Goal: Register for event/course

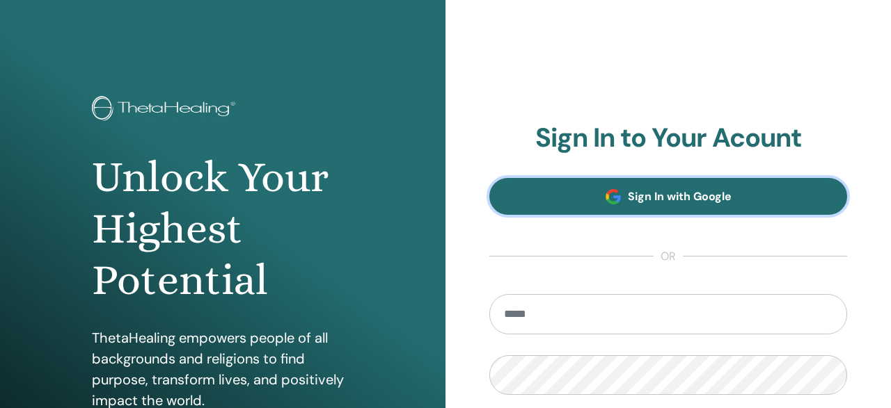
click at [656, 192] on span "Sign In with Google" at bounding box center [680, 196] width 104 height 15
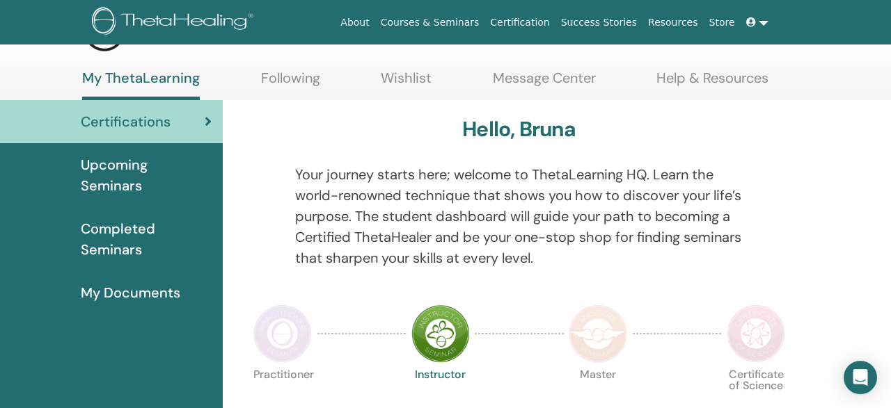
scroll to position [50, 0]
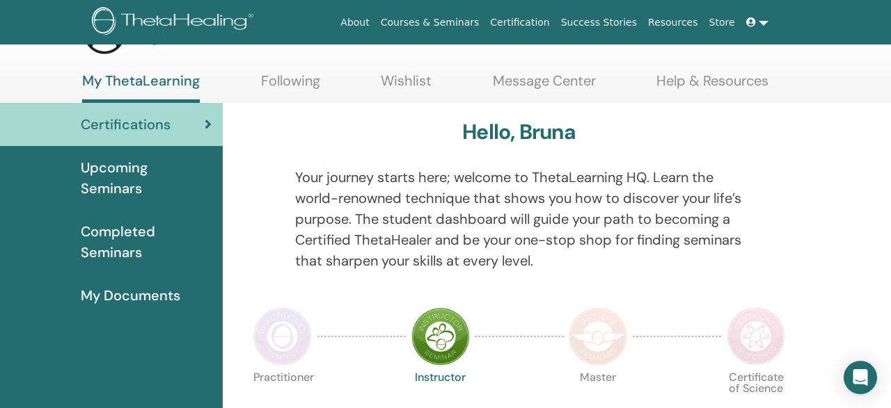
click at [134, 182] on span "Upcoming Seminars" at bounding box center [146, 178] width 131 height 42
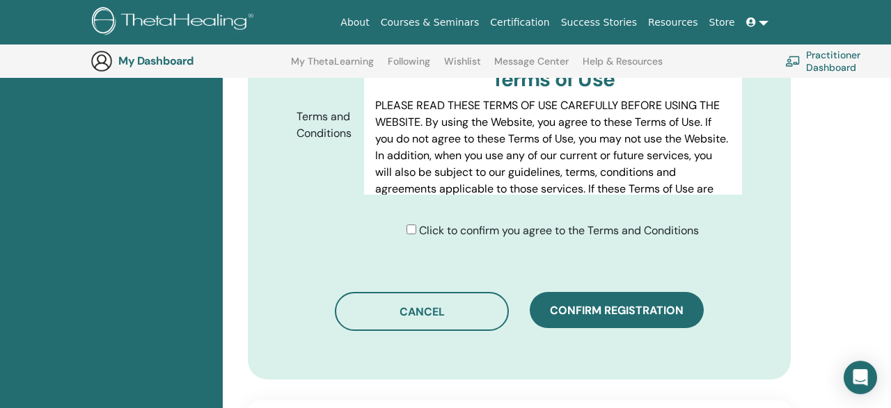
scroll to position [754, 0]
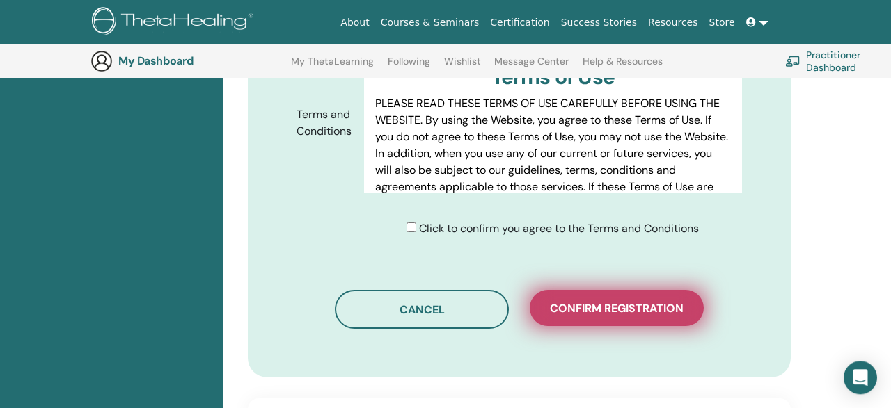
click at [571, 290] on button "Confirm registration" at bounding box center [617, 308] width 174 height 36
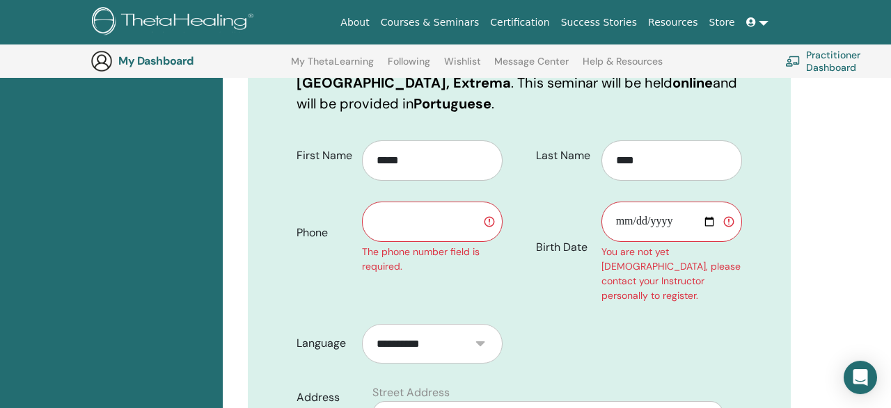
scroll to position [272, 0]
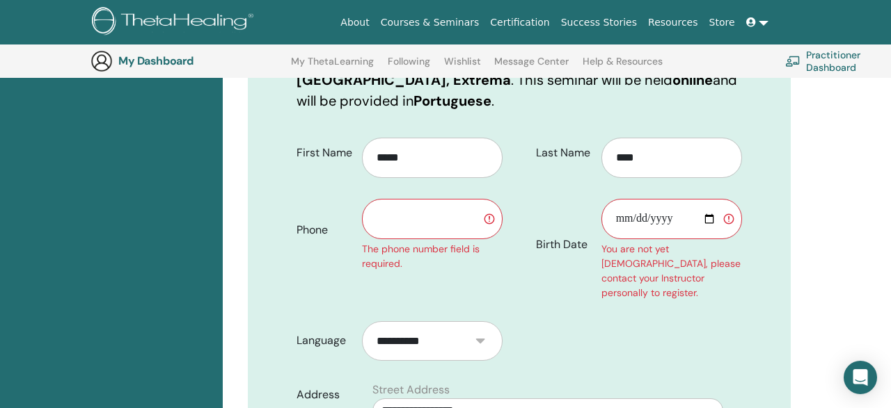
click at [422, 199] on input "text" at bounding box center [432, 219] width 141 height 40
type input "**********"
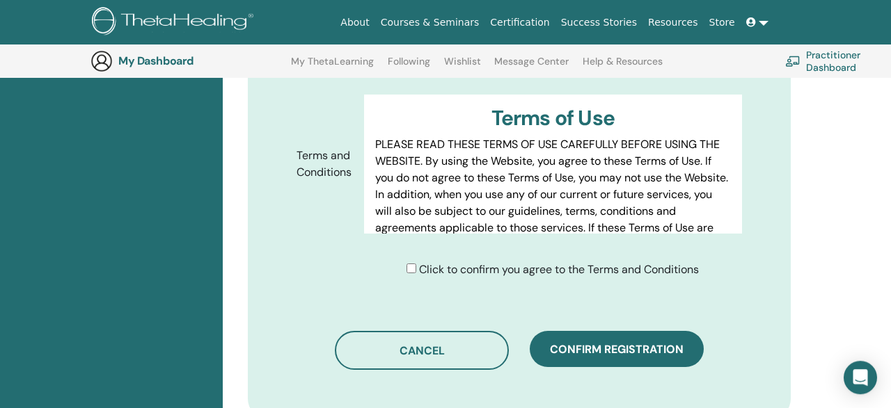
scroll to position [885, 0]
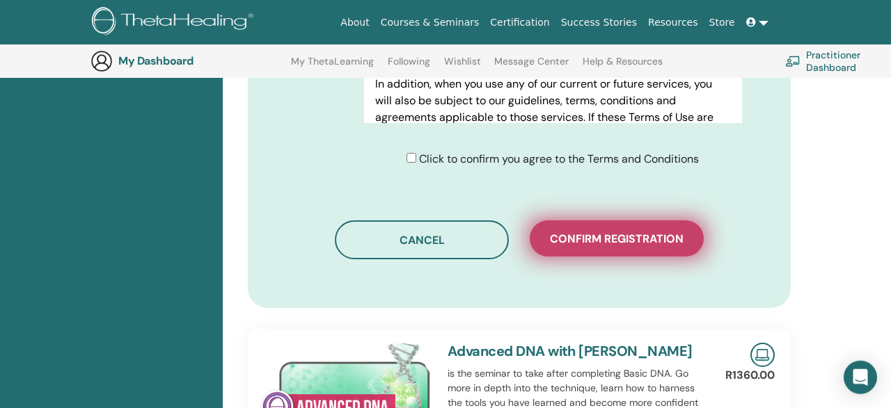
click at [621, 232] on span "Confirm registration" at bounding box center [617, 239] width 134 height 15
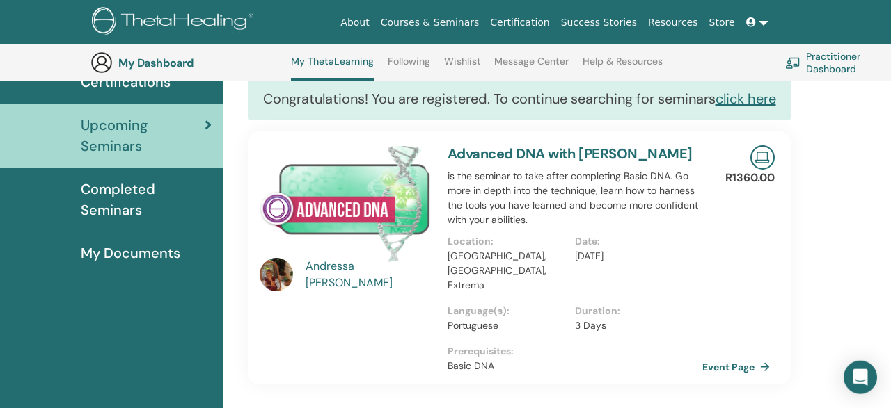
scroll to position [132, 0]
